Goal: Find specific page/section: Find specific page/section

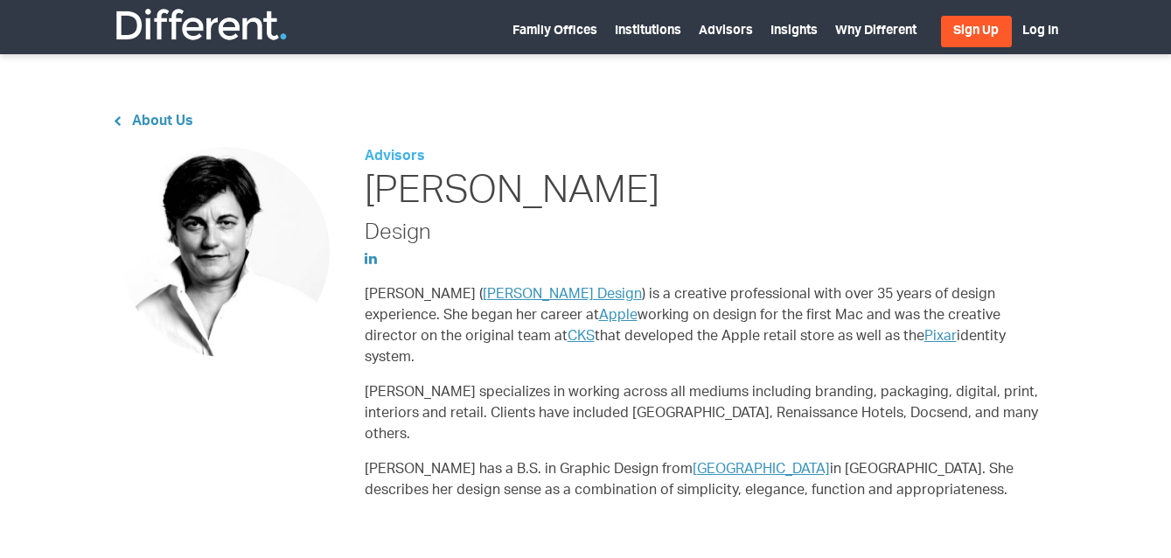
click at [187, 26] on img at bounding box center [201, 24] width 175 height 35
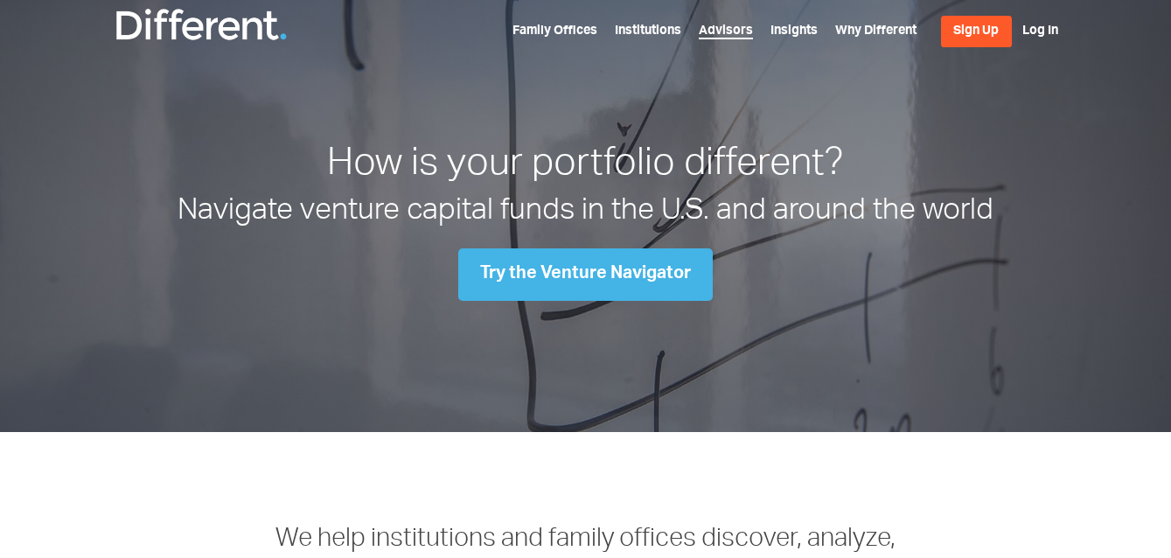
click at [740, 29] on link "Advisors" at bounding box center [726, 32] width 54 height 14
